Goal: Ask a question: Seek information or help from site administrators or community

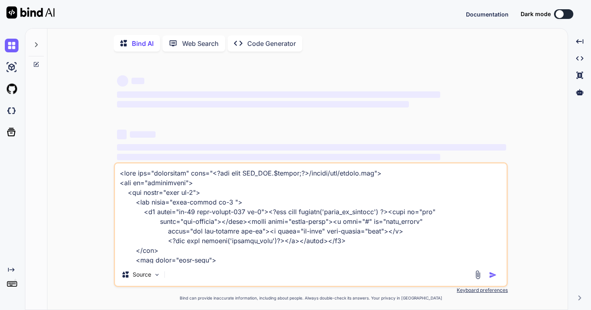
scroll to position [11314, 0]
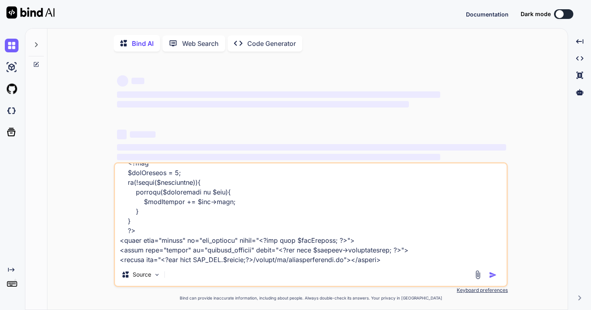
type textarea "<link rel="stylesheet" href="<?php echo MOD_URL.$module;?>/assets/css/custom.cs…"
type textarea "x"
type textarea "<link rel="stylesheet" href="<?php echo MOD_URL.$module;?>/assets/css/custom.cs…"
type textarea "x"
type textarea "<link rel="stylesheet" href="<?php echo MOD_URL.$module;?>/assets/css/custom.cs…"
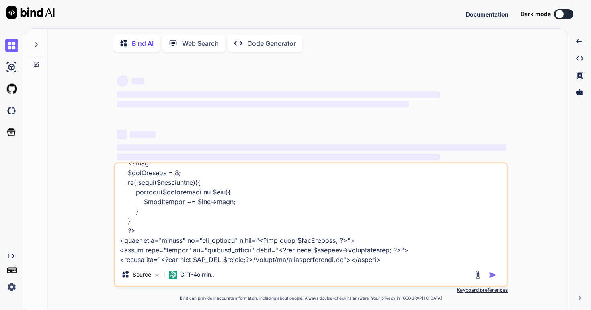
type textarea "x"
type textarea "<link rel="stylesheet" href="<?php echo MOD_URL.$module;?>/assets/css/custom.cs…"
type textarea "x"
type textarea "<link rel="stylesheet" href="<?php echo MOD_URL.$module;?>/assets/css/custom.cs…"
type textarea "x"
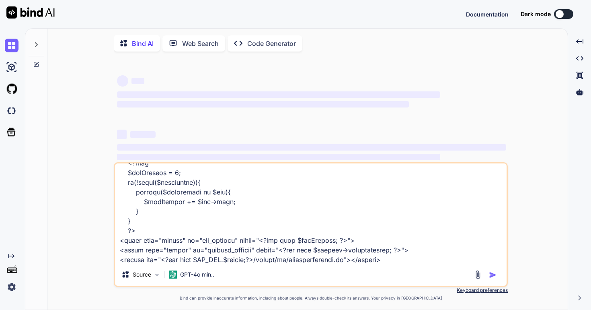
type textarea "<link rel="stylesheet" href="<?php echo MOD_URL.$module;?>/assets/css/custom.cs…"
type textarea "x"
type textarea "<link rel="stylesheet" href="<?php echo MOD_URL.$module;?>/assets/css/custom.cs…"
type textarea "x"
type textarea "<link rel="stylesheet" href="<?php echo MOD_URL.$module;?>/assets/css/custom.cs…"
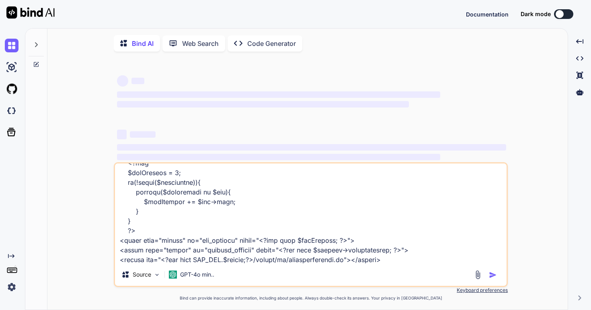
type textarea "x"
type textarea "<link rel="stylesheet" href="<?php echo MOD_URL.$module;?>/assets/css/custom.cs…"
type textarea "x"
type textarea "<link rel="stylesheet" href="<?php echo MOD_URL.$module;?>/assets/css/custom.cs…"
type textarea "x"
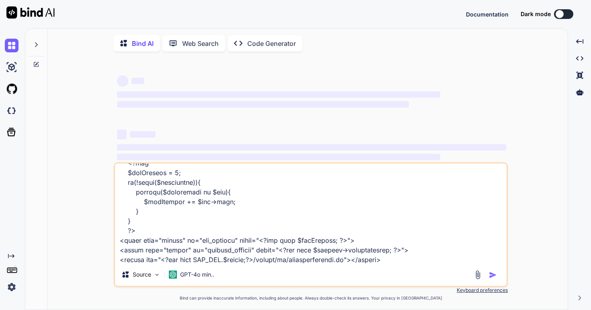
type textarea "<link rel="stylesheet" href="<?php echo MOD_URL.$module;?>/assets/css/custom.cs…"
type textarea "x"
type textarea "<link rel="stylesheet" href="<?php echo MOD_URL.$module;?>/assets/css/custom.cs…"
type textarea "x"
type textarea "<link rel="stylesheet" href="<?php echo MOD_URL.$module;?>/assets/css/custom.cs…"
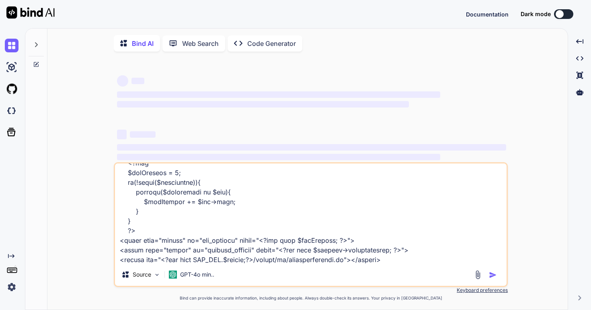
type textarea "x"
type textarea "<link rel="stylesheet" href="<?php echo MOD_URL.$module;?>/assets/css/custom.cs…"
type textarea "x"
type textarea "<link rel="stylesheet" href="<?php echo MOD_URL.$module;?>/assets/css/custom.cs…"
type textarea "x"
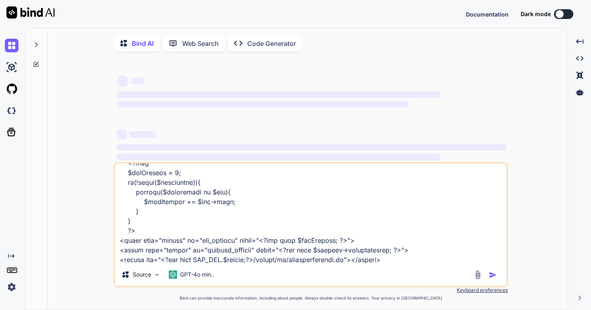
type textarea "<link rel="stylesheet" href="<?php echo MOD_URL.$module;?>/assets/css/custom.cs…"
type textarea "x"
type textarea "<link rel="stylesheet" href="<?php echo MOD_URL.$module;?>/assets/css/custom.cs…"
type textarea "x"
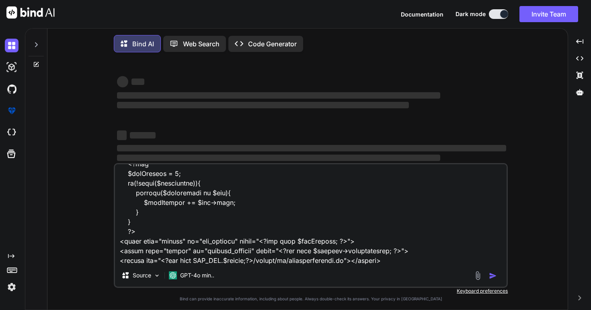
type textarea "<link rel="stylesheet" href="<?php echo MOD_URL.$module;?>/assets/css/custom.cs…"
type textarea "x"
type textarea "<link rel="stylesheet" href="<?php echo MOD_URL.$module;?>/assets/css/custom.cs…"
type textarea "x"
type textarea "<link rel="stylesheet" href="<?php echo MOD_URL.$module;?>/assets/css/custom.cs…"
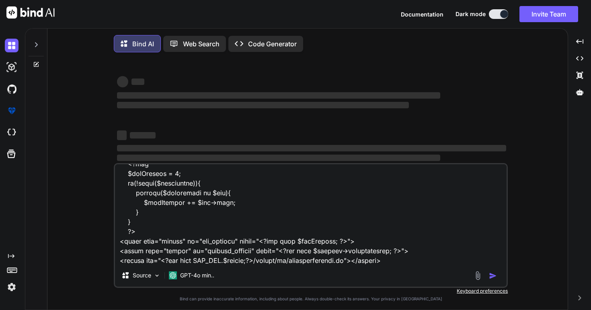
type textarea "x"
type textarea "<link rel="stylesheet" href="<?php echo MOD_URL.$module;?>/assets/css/custom.cs…"
type textarea "x"
type textarea "<link rel="stylesheet" href="<?php echo MOD_URL.$module;?>/assets/css/custom.cs…"
type textarea "x"
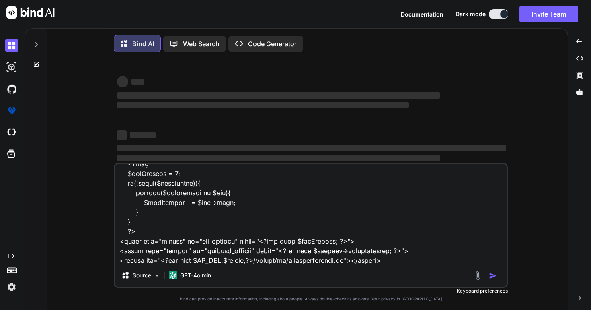
type textarea "<link rel="stylesheet" href="<?php echo MOD_URL.$module;?>/assets/css/custom.cs…"
type textarea "x"
type textarea "<link rel="stylesheet" href="<?php echo MOD_URL.$module;?>/assets/css/custom.cs…"
type textarea "x"
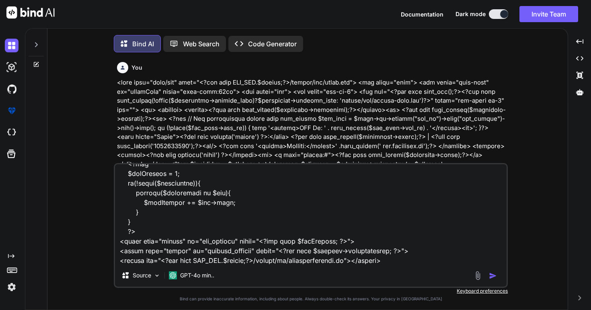
type textarea "<link rel="stylesheet" href="<?php echo MOD_URL.$module;?>/assets/css/custom.cs…"
type textarea "x"
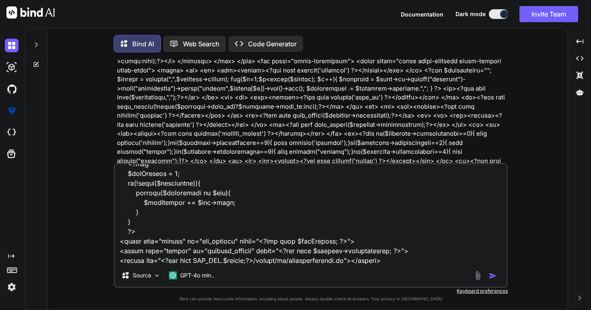
scroll to position [0, 0]
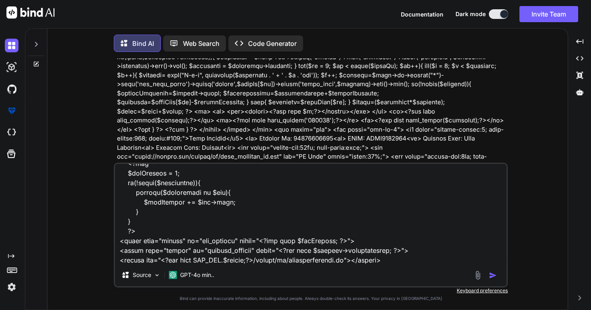
type textarea "<link rel="stylesheet" href="<?php echo MOD_URL.$module;?>/assets/css/custom.cs…"
type textarea "x"
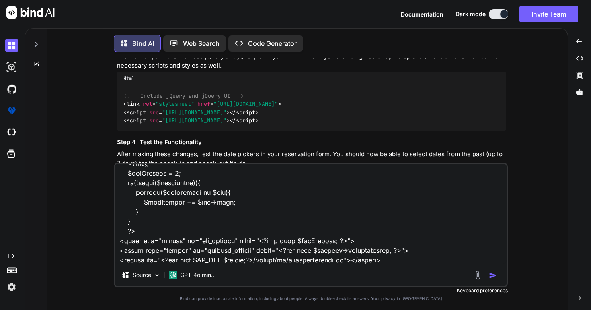
type textarea "<link rel="stylesheet" href="<?php echo MOD_URL.$module;?>/assets/css/custom.cs…"
type textarea "x"
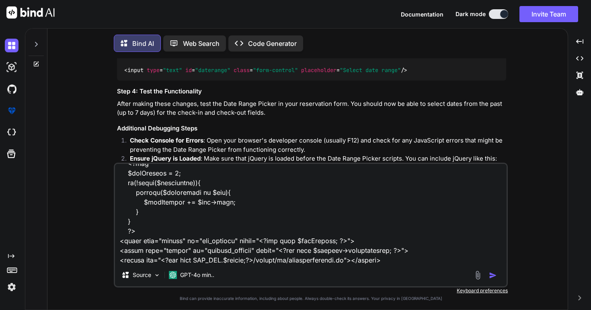
type textarea "<link rel="stylesheet" href="<?php echo MOD_URL.$module;?>/assets/css/custom.cs…"
type textarea "x"
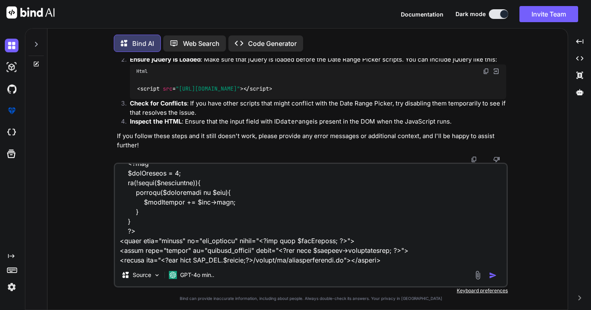
type textarea "<link rel="stylesheet" href="<?php echo MOD_URL.$module;?>/assets/css/custom.cs…"
type textarea "x"
type textarea "<link rel="stylesheet" href="<?php echo MOD_URL.$module;?>/assets/css/custom.cs…"
type textarea "x"
type textarea "<link rel="stylesheet" href="<?php echo MOD_URL.$module;?>/assets/css/custom.cs…"
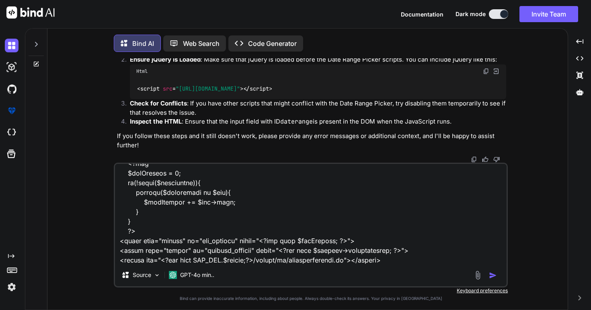
type textarea "x"
type textarea "<link rel="stylesheet" href="<?php echo MOD_URL.$module;?>/assets/css/custom.cs…"
type textarea "x"
type textarea "<link rel="stylesheet" href="<?php echo MOD_URL.$module;?>/assets/css/custom.cs…"
type textarea "x"
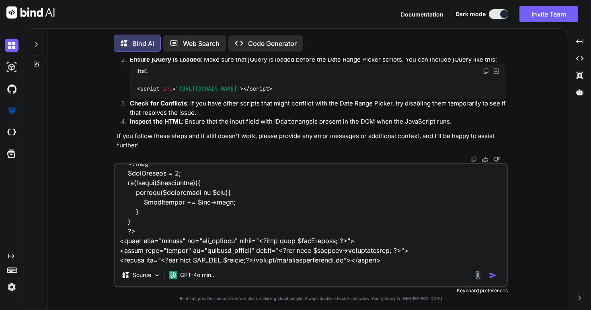
type textarea "<link rel="stylesheet" href="<?php echo MOD_URL.$module;?>/assets/css/custom.cs…"
type textarea "x"
type textarea "<link rel="stylesheet" href="<?php echo MOD_URL.$module;?>/assets/css/custom.cs…"
type textarea "x"
type textarea "<link rel="stylesheet" href="<?php echo MOD_URL.$module;?>/assets/css/custom.cs…"
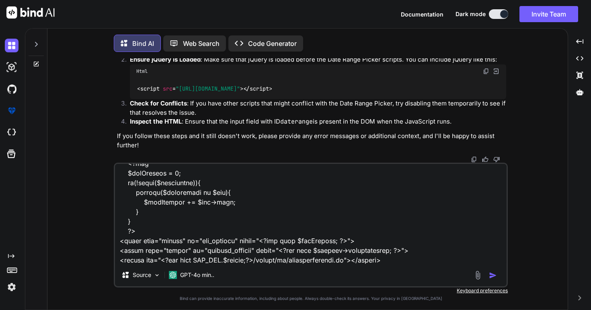
type textarea "x"
type textarea "<link rel="stylesheet" href="<?php echo MOD_URL.$module;?>/assets/css/custom.cs…"
type textarea "x"
type textarea "<link rel="stylesheet" href="<?php echo MOD_URL.$module;?>/assets/css/custom.cs…"
type textarea "x"
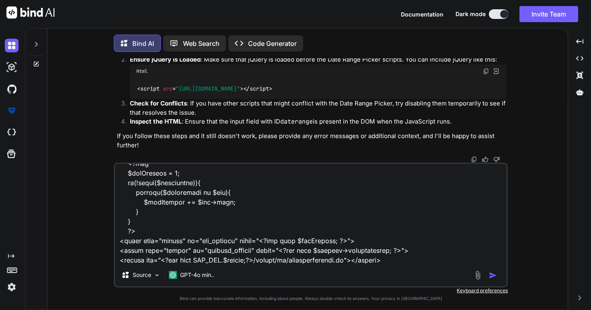
type textarea "<link rel="stylesheet" href="<?php echo MOD_URL.$module;?>/assets/css/custom.cs…"
type textarea "x"
type textarea "<link rel="stylesheet" href="<?php echo MOD_URL.$module;?>/assets/css/custom.cs…"
type textarea "x"
type textarea "<link rel="stylesheet" href="<?php echo MOD_URL.$module;?>/assets/css/custom.cs…"
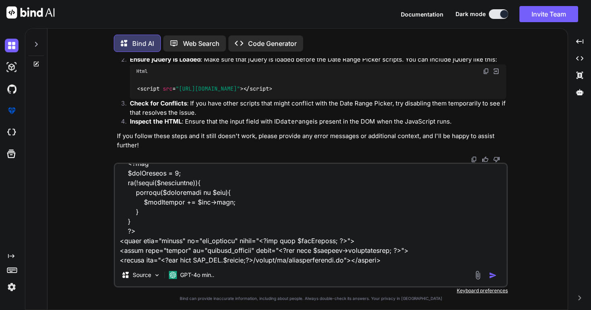
type textarea "x"
type textarea "<link rel="stylesheet" href="<?php echo MOD_URL.$module;?>/assets/css/custom.cs…"
type textarea "x"
type textarea "<link rel="stylesheet" href="<?php echo MOD_URL.$module;?>/assets/css/custom.cs…"
type textarea "x"
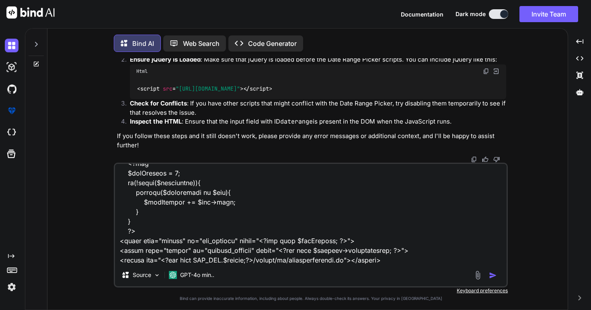
type textarea "<link rel="stylesheet" href="<?php echo MOD_URL.$module;?>/assets/css/custom.cs…"
type textarea "x"
type textarea "<link rel="stylesheet" href="<?php echo MOD_URL.$module;?>/assets/css/custom.cs…"
type textarea "x"
type textarea "<link rel="stylesheet" href="<?php echo MOD_URL.$module;?>/assets/css/custom.cs…"
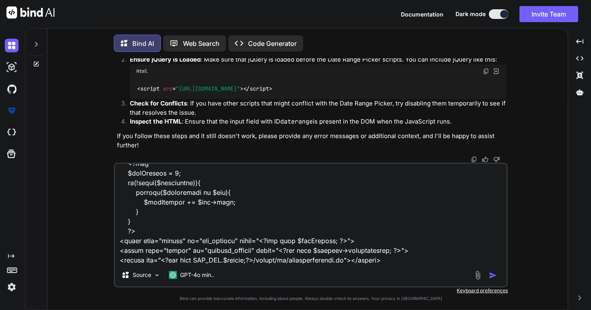
type textarea "x"
type textarea "<link rel="stylesheet" href="<?php echo MOD_URL.$module;?>/assets/css/custom.cs…"
type textarea "x"
type textarea "<link rel="stylesheet" href="<?php echo MOD_URL.$module;?>/assets/css/custom.cs…"
type textarea "x"
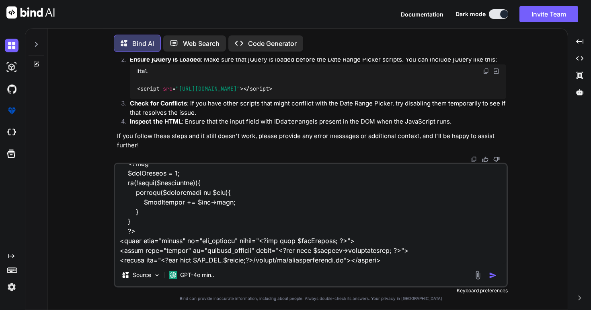
type textarea "<link rel="stylesheet" href="<?php echo MOD_URL.$module;?>/assets/css/custom.cs…"
type textarea "x"
type textarea "<link rel="stylesheet" href="<?php echo MOD_URL.$module;?>/assets/css/custom.cs…"
type textarea "x"
type textarea "<link rel="stylesheet" href="<?php echo MOD_URL.$module;?>/assets/css/custom.cs…"
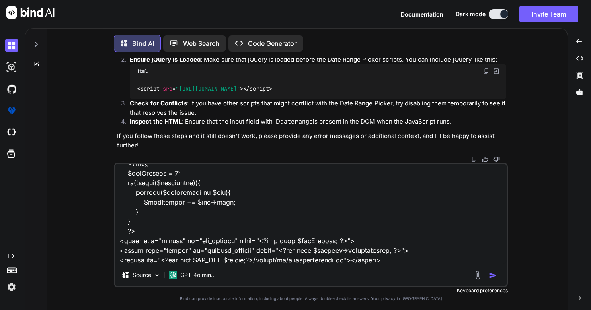
type textarea "x"
type textarea "<link rel="stylesheet" href="<?php echo MOD_URL.$module;?>/assets/css/custom.cs…"
type textarea "x"
type textarea "<link rel="stylesheet" href="<?php echo MOD_URL.$module;?>/assets/css/custom.cs…"
type textarea "x"
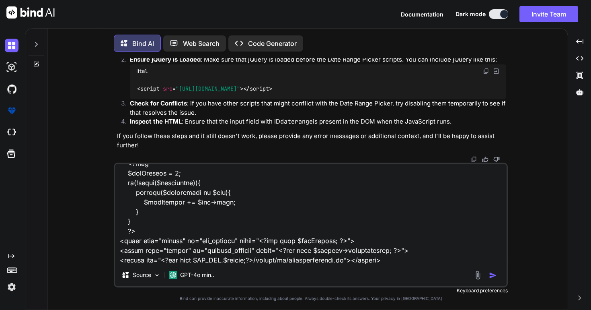
type textarea "<link rel="stylesheet" href="<?php echo MOD_URL.$module;?>/assets/css/custom.cs…"
type textarea "x"
type textarea "<link rel="stylesheet" href="<?php echo MOD_URL.$module;?>/assets/css/custom.cs…"
type textarea "x"
type textarea "<link rel="stylesheet" href="<?php echo MOD_URL.$module;?>/assets/css/custom.cs…"
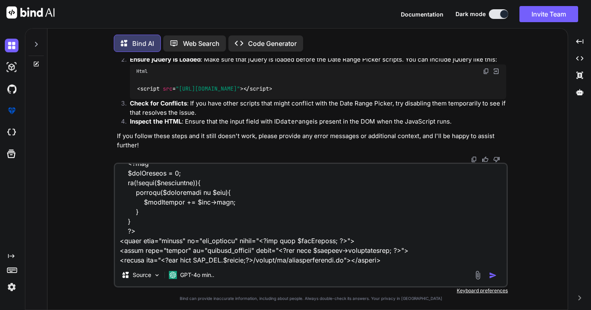
type textarea "x"
type textarea "<link rel="stylesheet" href="<?php echo MOD_URL.$module;?>/assets/css/custom.cs…"
type textarea "x"
type textarea "<link rel="stylesheet" href="<?php echo MOD_URL.$module;?>/assets/css/custom.cs…"
type textarea "x"
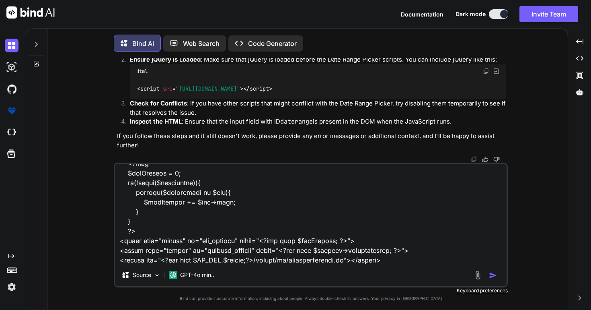
type textarea "<link rel="stylesheet" href="<?php echo MOD_URL.$module;?>/assets/css/custom.cs…"
type textarea "x"
type textarea "<link rel="stylesheet" href="<?php echo MOD_URL.$module;?>/assets/css/custom.cs…"
type textarea "x"
type textarea "<link rel="stylesheet" href="<?php echo MOD_URL.$module;?>/assets/css/custom.cs…"
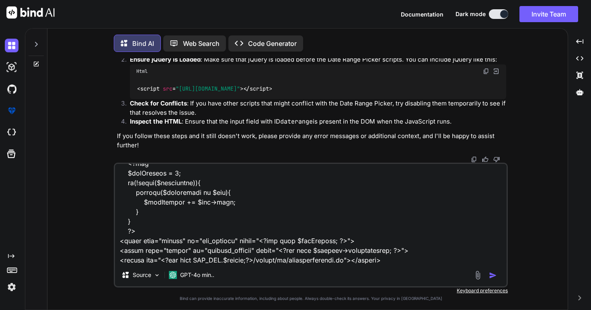
type textarea "x"
type textarea "<link rel="stylesheet" href="<?php echo MOD_URL.$module;?>/assets/css/custom.cs…"
type textarea "x"
type textarea "<link rel="stylesheet" href="<?php echo MOD_URL.$module;?>/assets/css/custom.cs…"
type textarea "x"
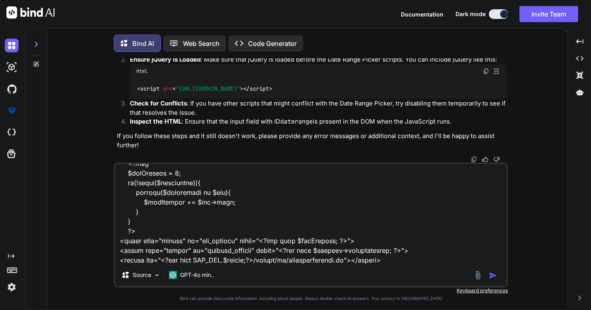
type textarea "<link rel="stylesheet" href="<?php echo MOD_URL.$module;?>/assets/css/custom.cs…"
type textarea "x"
type textarea "<link rel="stylesheet" href="<?php echo MOD_URL.$module;?>/assets/css/custom.cs…"
type textarea "x"
type textarea "<link rel="stylesheet" href="<?php echo MOD_URL.$module;?>/assets/css/custom.cs…"
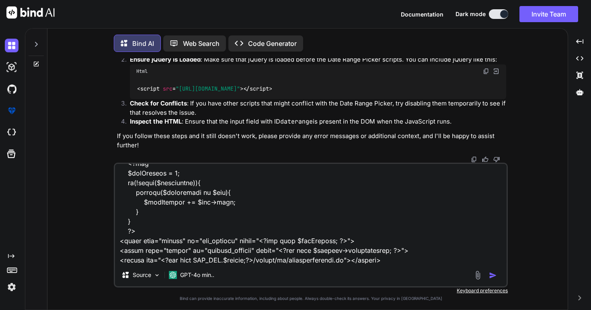
type textarea "x"
type textarea "<link rel="stylesheet" href="<?php echo MOD_URL.$module;?>/assets/css/custom.cs…"
type textarea "x"
type textarea "<link rel="stylesheet" href="<?php echo MOD_URL.$module;?>/assets/css/custom.cs…"
type textarea "x"
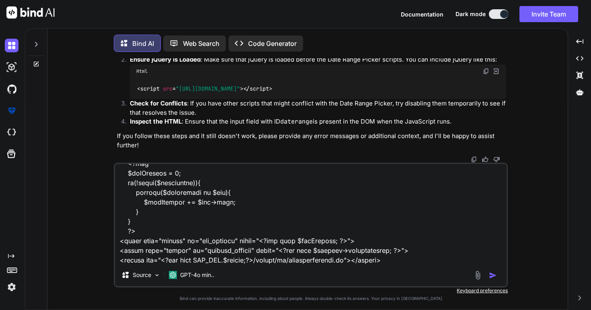
type textarea "<link rel="stylesheet" href="<?php echo MOD_URL.$module;?>/assets/css/custom.cs…"
type textarea "x"
type textarea "<link rel="stylesheet" href="<?php echo MOD_URL.$module;?>/assets/css/custom.cs…"
type textarea "x"
type textarea "<link rel="stylesheet" href="<?php echo MOD_URL.$module;?>/assets/css/custom.cs…"
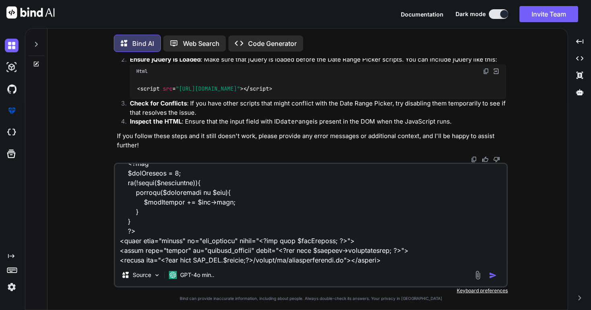
type textarea "x"
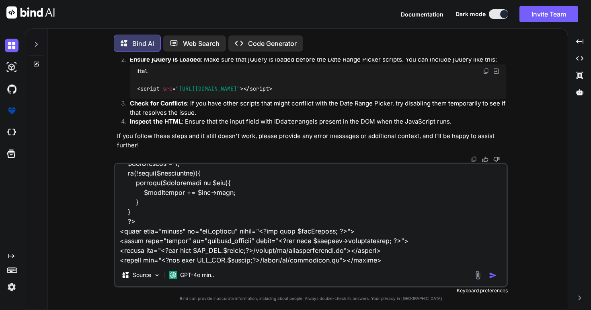
type textarea "<link rel="stylesheet" href="<?php echo MOD_URL.$module;?>/assets/css/custom.cs…"
type textarea "x"
type textarea "<link rel="stylesheet" href="<?php echo MOD_URL.$module;?>/assets/css/custom.cs…"
type textarea "x"
type textarea "<link rel="stylesheet" href="<?php echo MOD_URL.$module;?>/assets/css/custom.cs…"
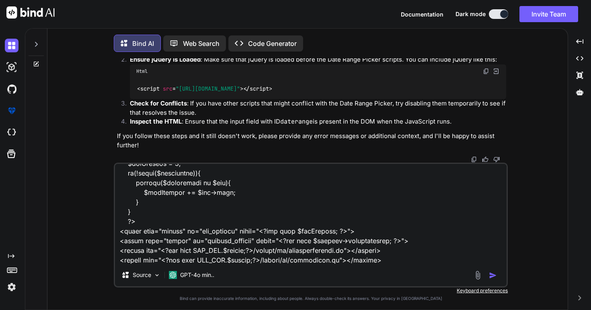
type textarea "x"
type textarea "<link rel="stylesheet" href="<?php echo MOD_URL.$module;?>/assets/css/custom.cs…"
type textarea "x"
type textarea "<link rel="stylesheet" href="<?php echo MOD_URL.$module;?>/assets/css/custom.cs…"
type textarea "x"
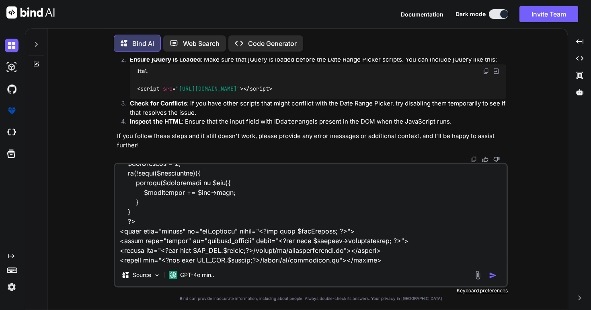
type textarea "<link rel="stylesheet" href="<?php echo MOD_URL.$module;?>/assets/css/custom.cs…"
type textarea "x"
type textarea "<link rel="stylesheet" href="<?php echo MOD_URL.$module;?>/assets/css/custom.cs…"
type textarea "x"
type textarea "<link rel="stylesheet" href="<?php echo MOD_URL.$module;?>/assets/css/custom.cs…"
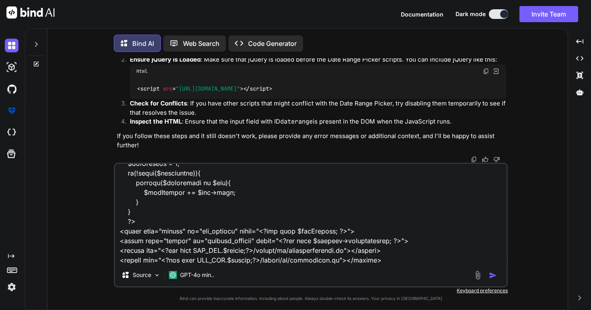
type textarea "x"
type textarea "<link rel="stylesheet" href="<?php echo MOD_URL.$module;?>/assets/css/custom.cs…"
type textarea "x"
type textarea "<link rel="stylesheet" href="<?php echo MOD_URL.$module;?>/assets/css/custom.cs…"
type textarea "x"
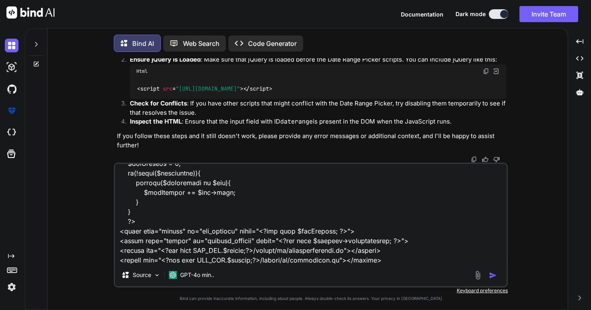
type textarea "<link rel="stylesheet" href="<?php echo MOD_URL.$module;?>/assets/css/custom.cs…"
type textarea "x"
type textarea "<link rel="stylesheet" href="<?php echo MOD_URL.$module;?>/assets/css/custom.cs…"
type textarea "x"
type textarea "<link rel="stylesheet" href="<?php echo MOD_URL.$module;?>/assets/css/custom.cs…"
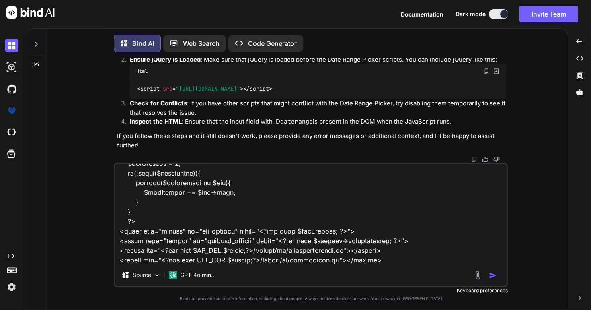
type textarea "x"
type textarea "<link rel="stylesheet" href="<?php echo MOD_URL.$module;?>/assets/css/custom.cs…"
type textarea "x"
type textarea "<link rel="stylesheet" href="<?php echo MOD_URL.$module;?>/assets/css/custom.cs…"
type textarea "x"
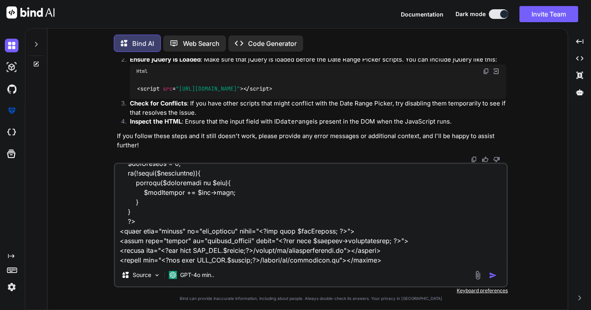
type textarea "<link rel="stylesheet" href="<?php echo MOD_URL.$module;?>/assets/css/custom.cs…"
type textarea "x"
type textarea "<link rel="stylesheet" href="<?php echo MOD_URL.$module;?>/assets/css/custom.cs…"
type textarea "x"
type textarea "<link rel="stylesheet" href="<?php echo MOD_URL.$module;?>/assets/css/custom.cs…"
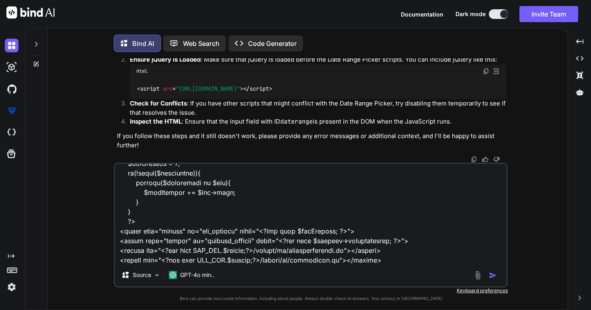
type textarea "x"
type textarea "<link rel="stylesheet" href="<?php echo MOD_URL.$module;?>/assets/css/custom.cs…"
type textarea "x"
type textarea "<link rel="stylesheet" href="<?php echo MOD_URL.$module;?>/assets/css/custom.cs…"
type textarea "x"
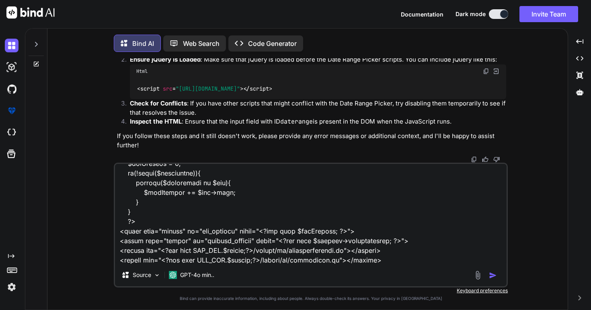
type textarea "<link rel="stylesheet" href="<?php echo MOD_URL.$module;?>/assets/css/custom.cs…"
type textarea "x"
type textarea "<link rel="stylesheet" href="<?php echo MOD_URL.$module;?>/assets/css/custom.cs…"
type textarea "x"
type textarea "<link rel="stylesheet" href="<?php echo MOD_URL.$module;?>/assets/css/custom.cs…"
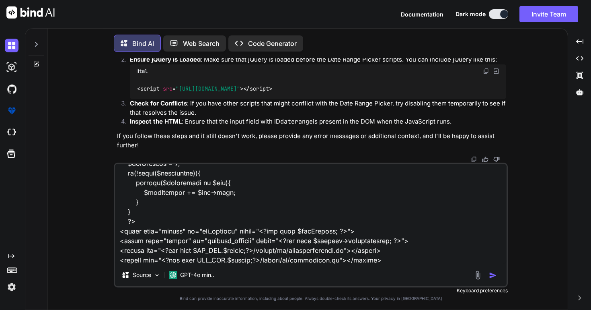
type textarea "x"
type textarea "<link rel="stylesheet" href="<?php echo MOD_URL.$module;?>/assets/css/custom.cs…"
type textarea "x"
type textarea "<link rel="stylesheet" href="<?php echo MOD_URL.$module;?>/assets/css/custom.cs…"
type textarea "x"
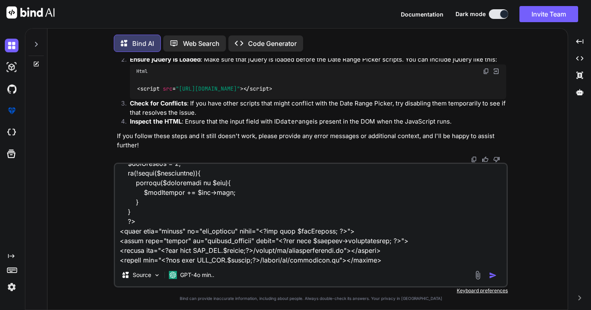
type textarea "<link rel="stylesheet" href="<?php echo MOD_URL.$module;?>/assets/css/custom.cs…"
type textarea "x"
type textarea "<link rel="stylesheet" href="<?php echo MOD_URL.$module;?>/assets/css/custom.cs…"
type textarea "x"
type textarea "<link rel="stylesheet" href="<?php echo MOD_URL.$module;?>/assets/css/custom.cs…"
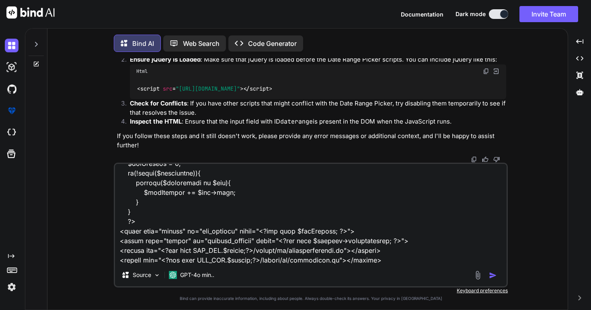
type textarea "x"
type textarea "<link rel="stylesheet" href="<?php echo MOD_URL.$module;?>/assets/css/custom.cs…"
type textarea "x"
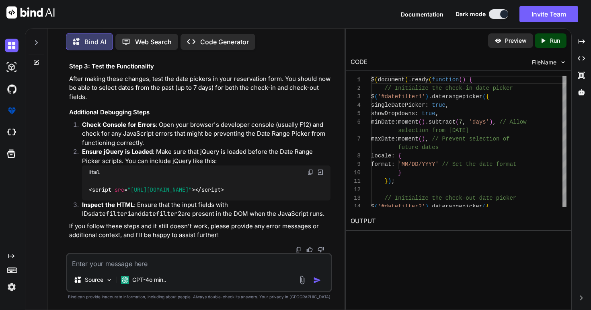
scroll to position [9644, 0]
click at [207, 267] on textarea at bounding box center [199, 261] width 264 height 14
paste textarea ""use strict"; var saveall = 0; var saveone = 1; var num; $(document).ready(func…"
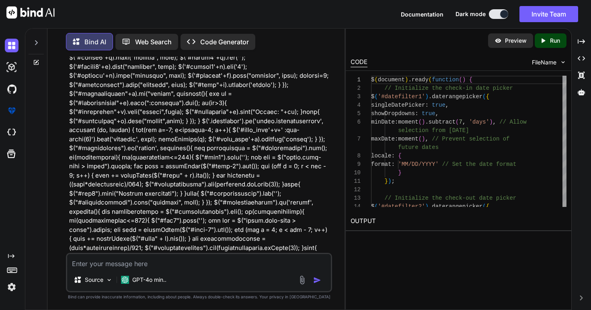
scroll to position [9840, 0]
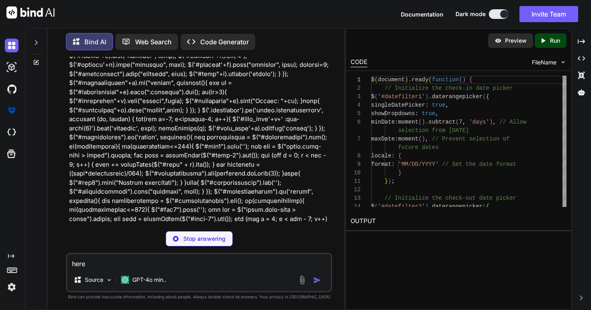
paste textarea "Check Out *"
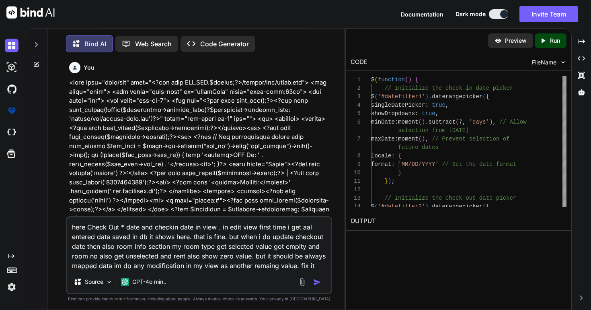
type textarea "here Check Out * date and checkin date in view . in edit view first time i get …"
type textarea "x"
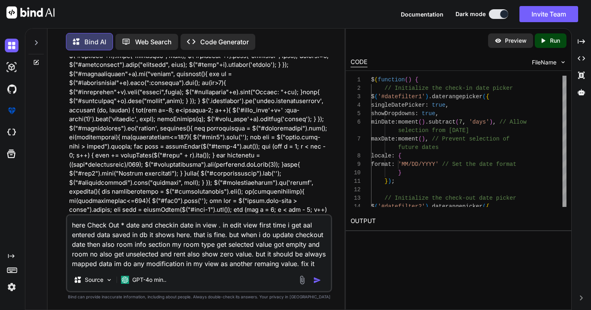
type textarea "here Check Out * date and checkin date in view . in edit view first time i get …"
type textarea "x"
type textarea "here Check Out * date and checkin date in view . in edit view first time i get …"
type textarea "x"
type textarea "here Check Out * date and checkin date in view . in edit view first time i get …"
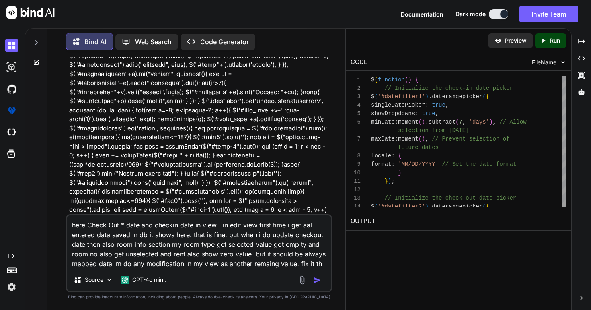
type textarea "x"
type textarea "here Check Out * date and checkin date in view . in edit view first time i get …"
type textarea "x"
type textarea "here Check Out * date and checkin date in view . in edit view first time i get …"
type textarea "x"
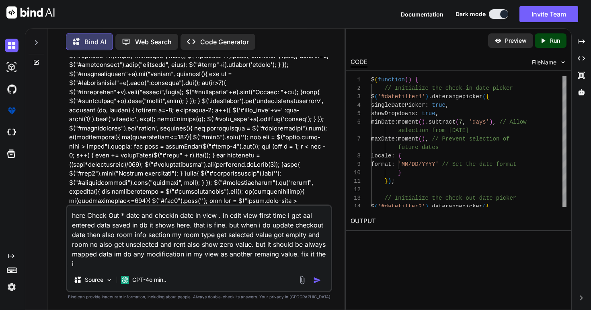
type textarea "here Check Out * date and checkin date in view . in edit view first time i get …"
type textarea "x"
type textarea "here Check Out * date and checkin date in view . in edit view first time i get …"
type textarea "x"
type textarea "here Check Out * date and checkin date in view . in edit view first time i get …"
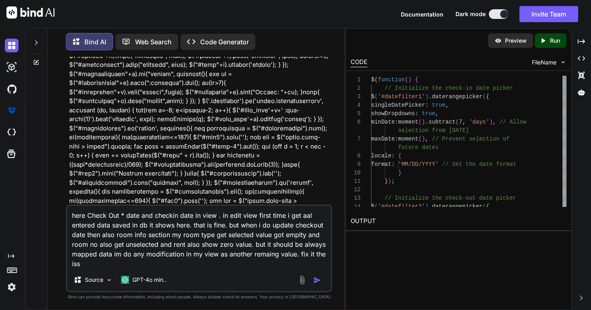
type textarea "x"
type textarea "here Check Out * date and checkin date in view . in edit view first time i get …"
type textarea "x"
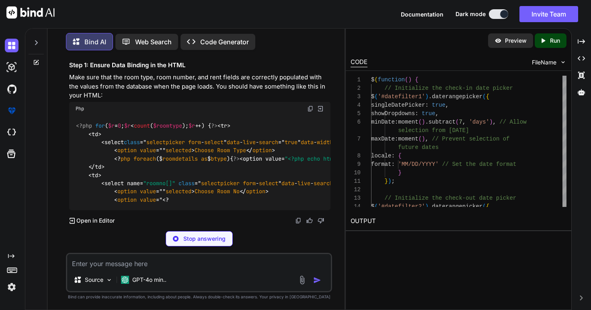
scroll to position [15368, 0]
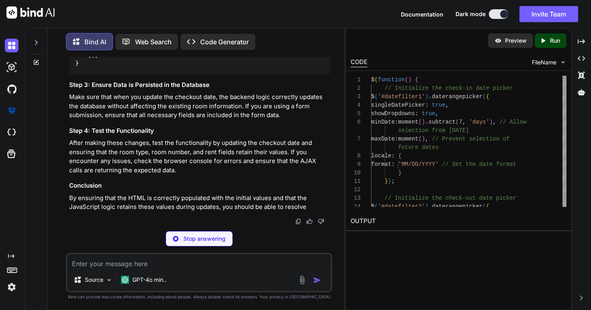
type textarea "x"
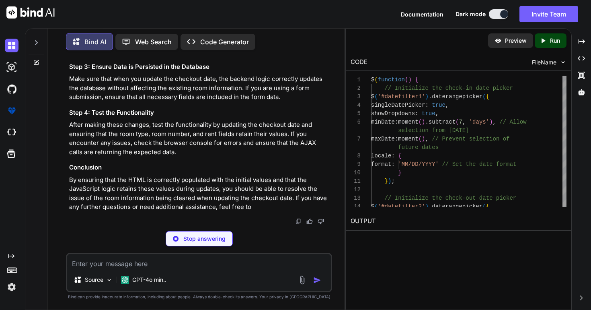
type textarea "<td> <input type="number" class="form-control" id="rent<?php echo $r; ?>" value…"
type textarea "x"
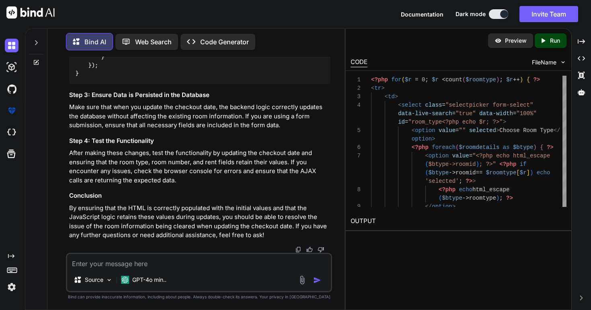
scroll to position [15801, 0]
click at [145, 11] on span "updateCheckoutDate" at bounding box center [134, 7] width 58 height 7
copy span "updateCheckoutDate"
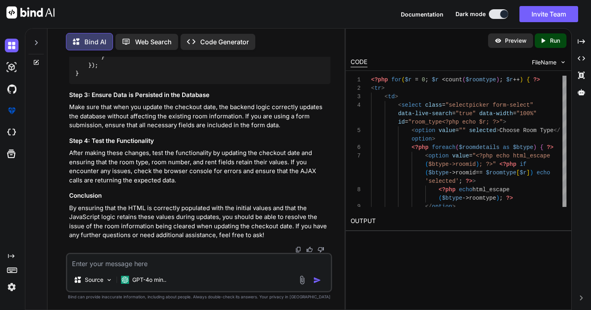
click at [211, 260] on textarea at bounding box center [199, 261] width 264 height 14
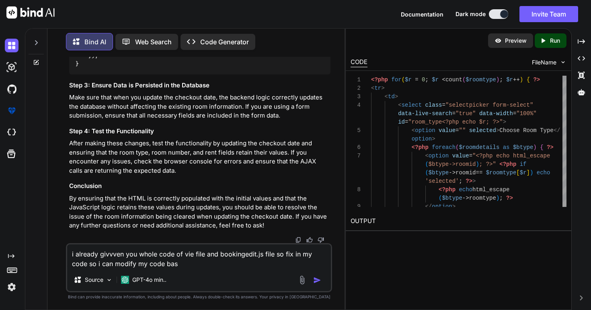
type textarea "i already givvven you whole code of vie file and bookingedit.js file so fix in …"
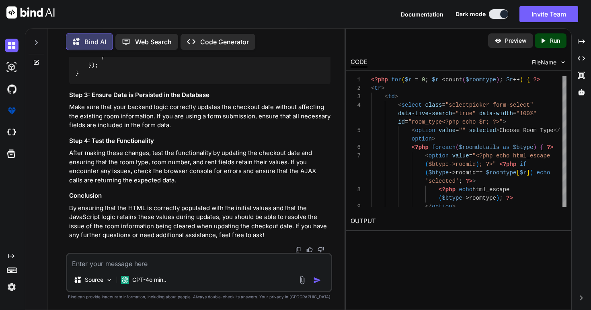
scroll to position [16310, 0]
click at [582, 39] on icon "Created with Pixso." at bounding box center [581, 41] width 7 height 7
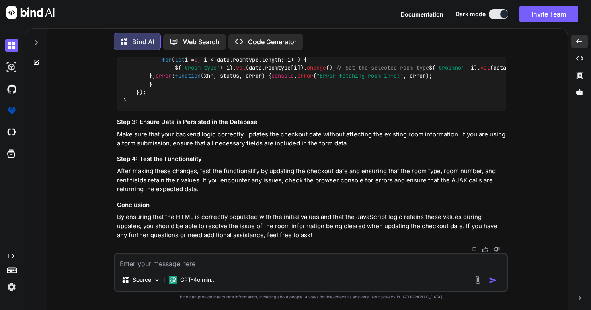
scroll to position [12752, 0]
click at [188, 47] on span "fetchRoomInfo" at bounding box center [177, 42] width 42 height 7
copy span "fetchRoomInfo"
click at [302, 111] on div "$( document ). ready ( function ( ) { // Initialize the date range picker for c…" at bounding box center [311, 26] width 389 height 169
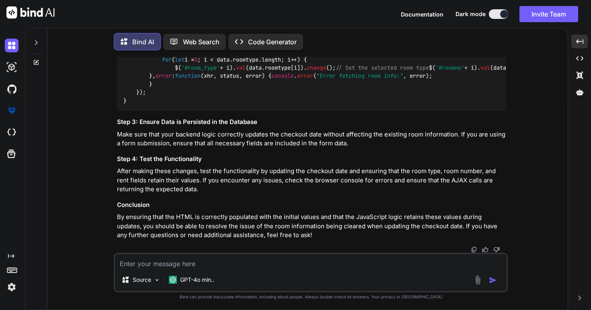
scroll to position [12799, 0]
click at [277, 261] on textarea at bounding box center [311, 261] width 392 height 14
type textarea "this is my js go deep dive my endpoint already geven here find and fix in my co…"
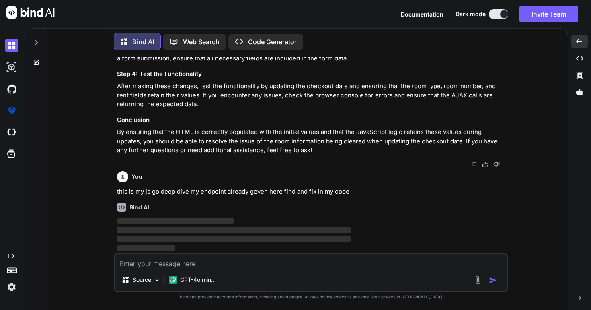
scroll to position [13005, 0]
paste textarea ""use strict"; var saveall = 0; var saveone = 1; var num; $(document).ready(func…"
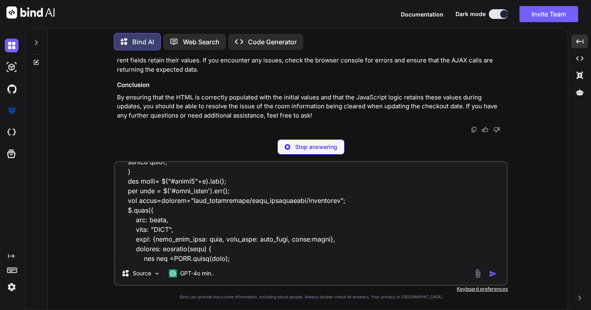
scroll to position [17489, 0]
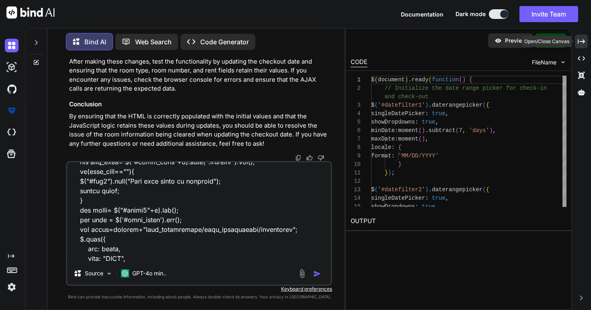
click at [583, 41] on icon "Created with Pixso." at bounding box center [581, 41] width 7 height 7
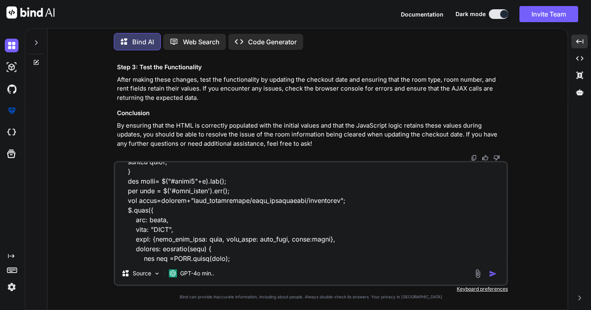
scroll to position [10590, 0]
click at [402, 263] on div "Source GPT-4o min.." at bounding box center [311, 223] width 394 height 125
click at [329, 267] on div "Source GPT-4o min.." at bounding box center [311, 274] width 392 height 19
click at [309, 259] on textarea at bounding box center [311, 212] width 392 height 100
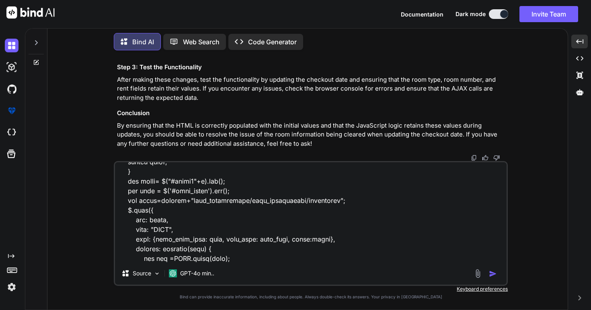
type textarea ""use strict"; var saveall = 0; var saveone = 1; var num; $(document).ready(func…"
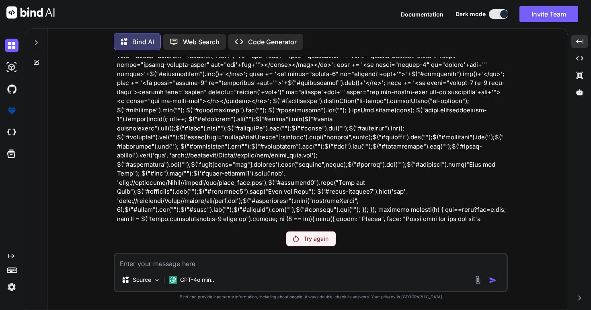
scroll to position [13145, 0]
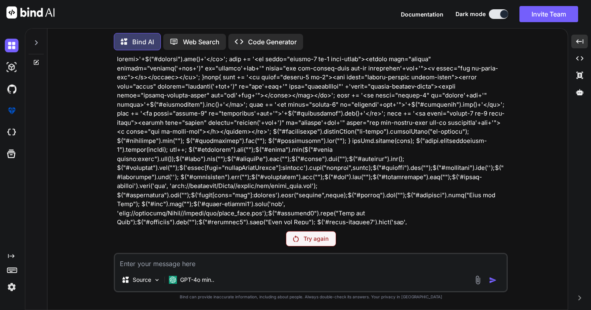
click at [310, 239] on p "Try again" at bounding box center [316, 238] width 25 height 8
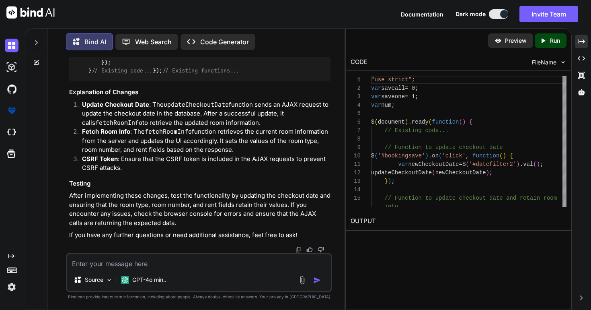
scroll to position [23729, 0]
click at [581, 38] on icon "Created with Pixso." at bounding box center [581, 41] width 7 height 7
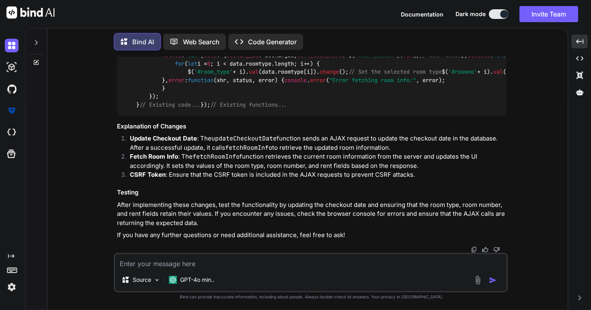
scroll to position [17240, 0]
click at [194, 109] on code ""use strict" ; var saveall = 0 ; var saveone = 1 ; var num; $( document ). read…" at bounding box center [596, 26] width 946 height 164
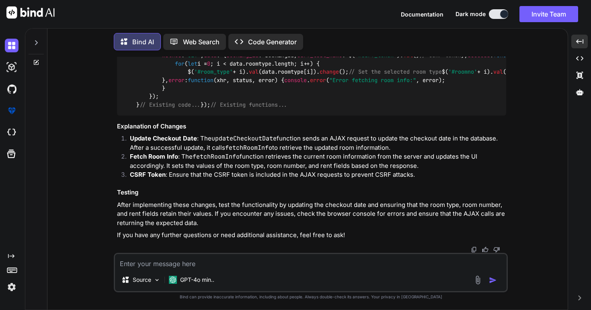
click at [206, 115] on div ""use strict" ; var saveall = 0 ; var saveone = 1 ; var num; $( document ). read…" at bounding box center [311, 26] width 389 height 177
copy span "bookingsave"
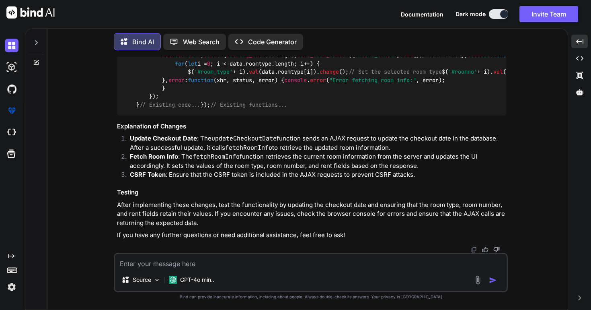
copy span "datefilter2"
drag, startPoint x: 137, startPoint y: 139, endPoint x: 279, endPoint y: 134, distance: 142.5
click at [279, 115] on div ""use strict" ; var saveall = 0 ; var saveone = 1 ; var num; $( document ). read…" at bounding box center [311, 26] width 389 height 177
copy code "$( '#bookingsave' ). on ( 'click' , function ( ) {"
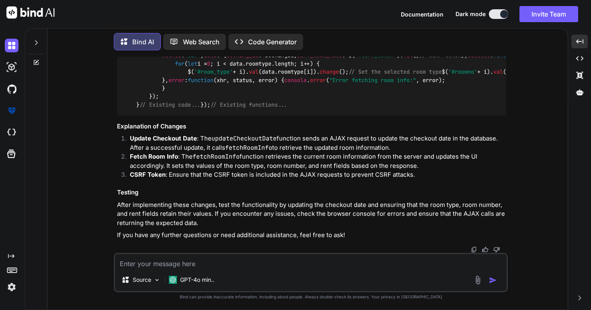
copy code "$( '#bookingsave' ). on ( 'click' , function ( ) {"
click at [334, 115] on div ""use strict" ; var saveall = 0 ; var saveone = 1 ; var num; $( document ). read…" at bounding box center [311, 26] width 389 height 177
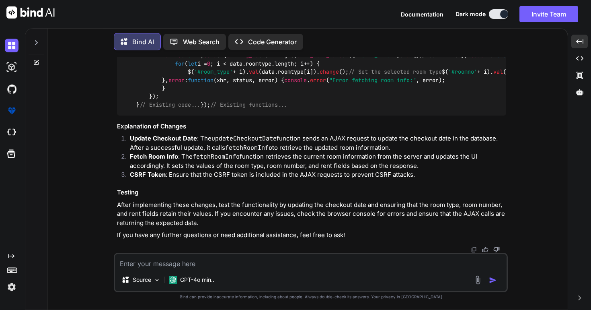
copy span "updateCheckoutDate"
click at [283, 264] on textarea at bounding box center [311, 261] width 392 height 14
type textarea "give my full code of js of after modificatioon"
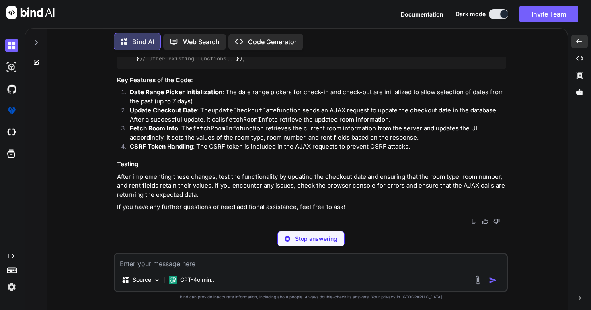
scroll to position [24375, 0]
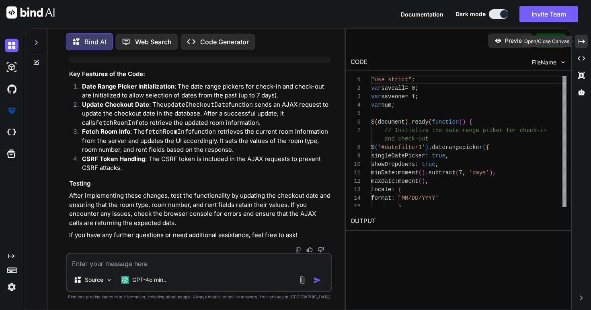
click at [580, 38] on icon "Created with Pixso." at bounding box center [581, 41] width 7 height 7
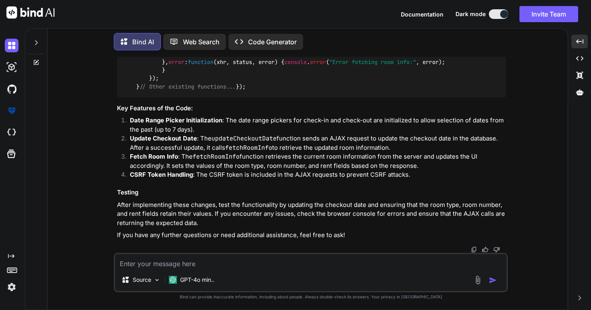
scroll to position [18050, 0]
drag, startPoint x: 192, startPoint y: 125, endPoint x: 225, endPoint y: 124, distance: 32.6
copy span "MM/DD/YYYY"
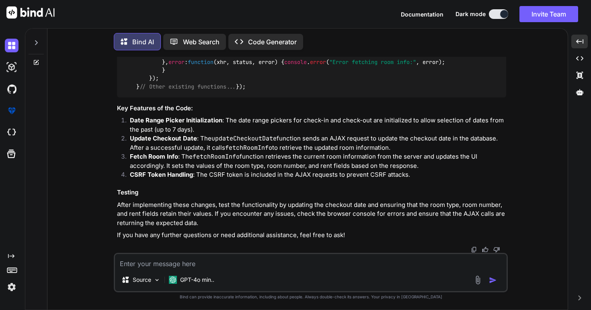
click at [285, 267] on textarea at bounding box center [311, 261] width 392 height 14
type textarea "not able to do manual . please give me full code of js file with maped in my co…"
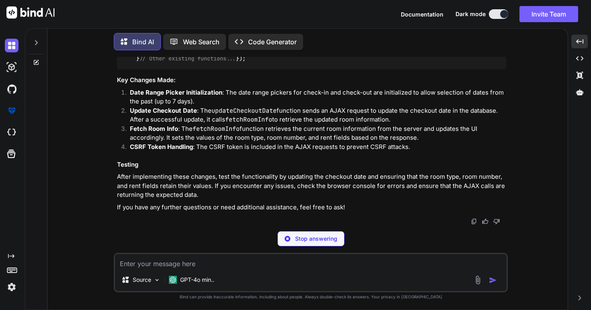
scroll to position [24746, 0]
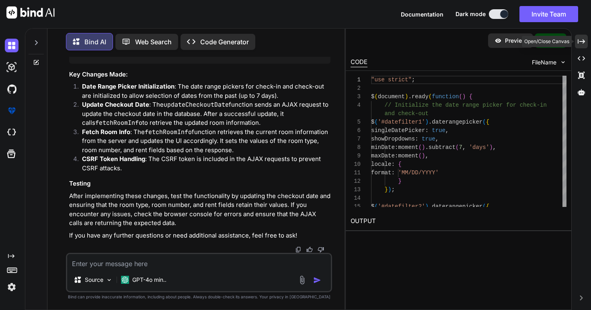
click at [583, 39] on icon at bounding box center [581, 41] width 7 height 4
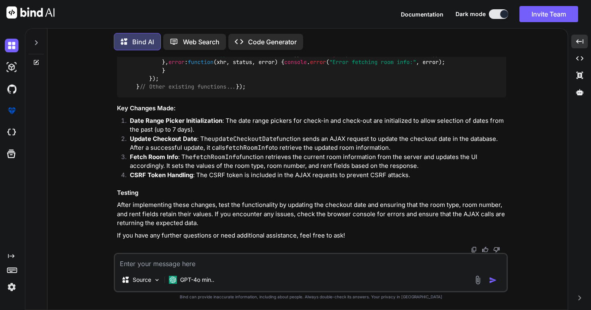
scroll to position [19098, 0]
copy span "updateCheckoutDate"
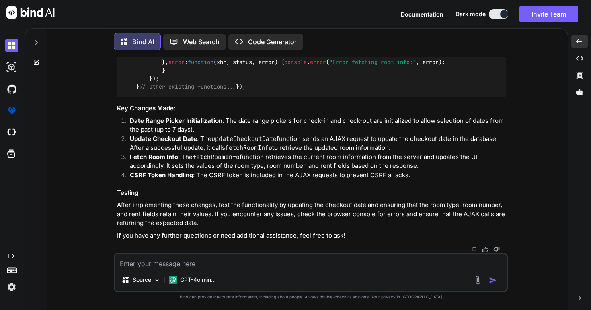
click at [252, 98] on div ""use strict" ; $( document ). ready ( function ( ) { // Initialize the date ran…" at bounding box center [311, 0] width 389 height 193
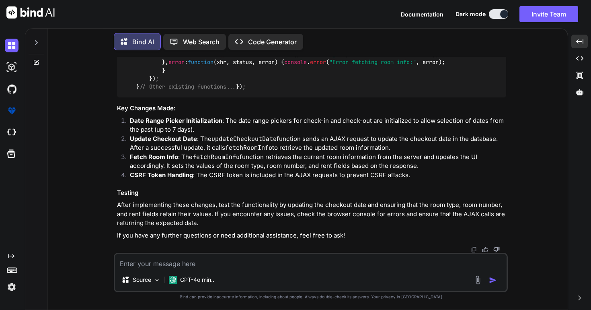
click at [477, 33] on span ""room_reservation/room_reservation/getRoomInfo"" at bounding box center [552, 29] width 151 height 7
copy span "getRoomInfo"
click at [477, 33] on span ""room_reservation/room_reservation/getRoomInfo"" at bounding box center [552, 29] width 151 height 7
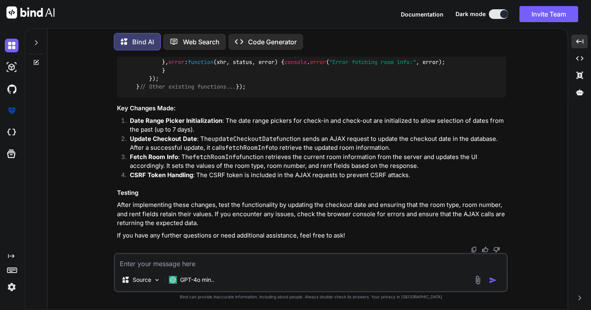
drag, startPoint x: 271, startPoint y: 148, endPoint x: 363, endPoint y: 150, distance: 92.1
click at [477, 33] on span ""room_reservation/room_reservation/getRoomInfo"" at bounding box center [552, 29] width 151 height 7
click at [224, 98] on div ""use strict" ; $( document ). ready ( function ( ) { // Initialize the date ran…" at bounding box center [311, 0] width 389 height 193
drag, startPoint x: 216, startPoint y: 162, endPoint x: 309, endPoint y: 162, distance: 93.3
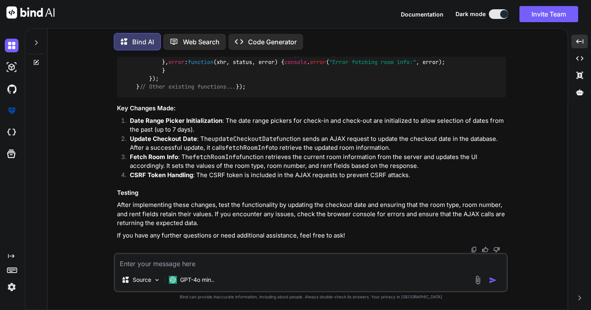
click at [477, 33] on span ""room_reservation/room_reservation/getRoomInfo"" at bounding box center [552, 29] width 151 height 7
drag, startPoint x: 271, startPoint y: 161, endPoint x: 362, endPoint y: 165, distance: 90.6
click at [362, 91] on code ""use strict" ; $( document ). ready ( function ( ) { // Initialize the date ran…" at bounding box center [596, 0] width 946 height 181
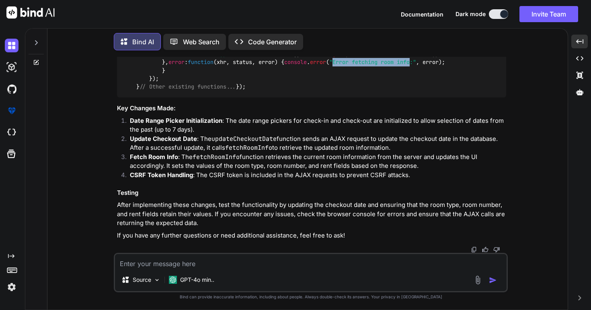
drag, startPoint x: 226, startPoint y: 226, endPoint x: 304, endPoint y: 226, distance: 78.8
click at [329, 66] on span ""Error fetching room info:"" at bounding box center [372, 62] width 87 height 7
click at [196, 33] on span "fetchRoomInfo" at bounding box center [186, 29] width 42 height 7
